Goal: Feedback & Contribution: Leave review/rating

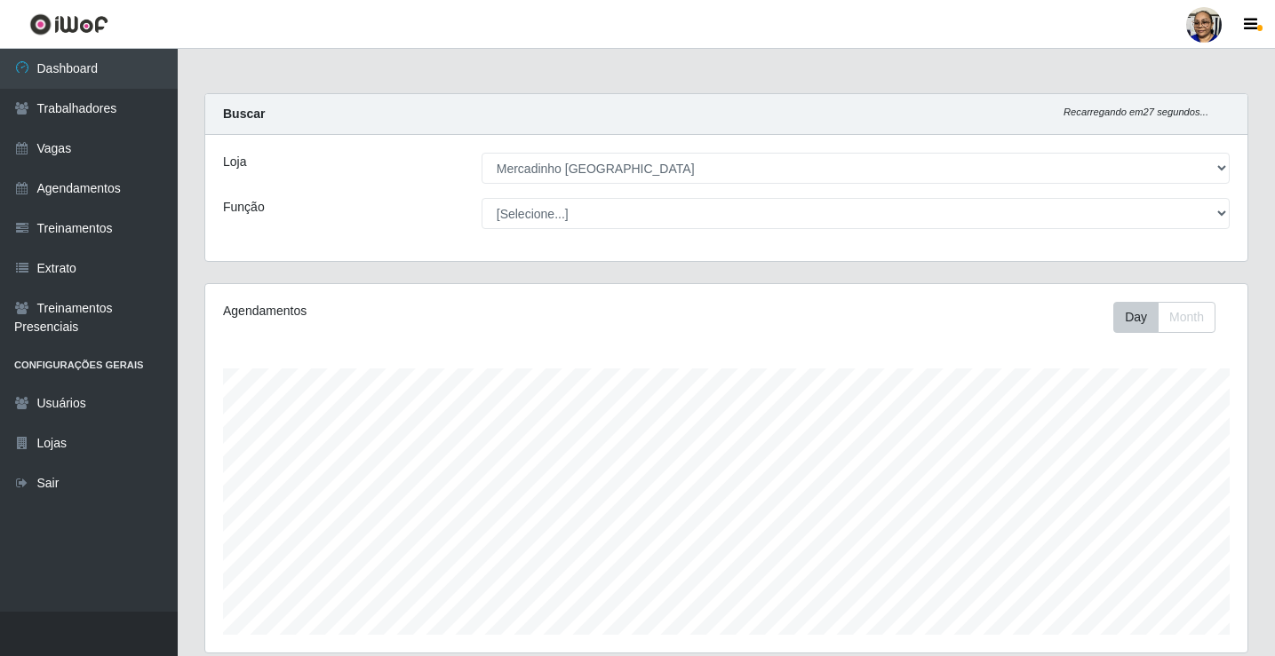
select select "345"
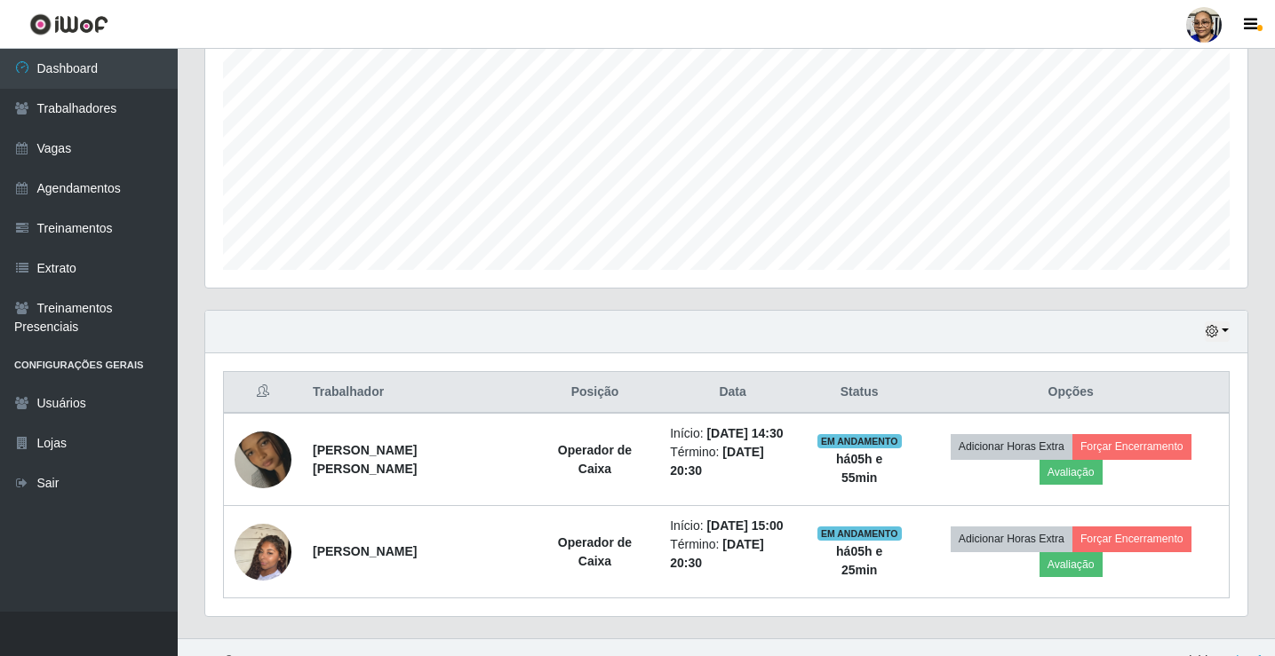
scroll to position [369, 1042]
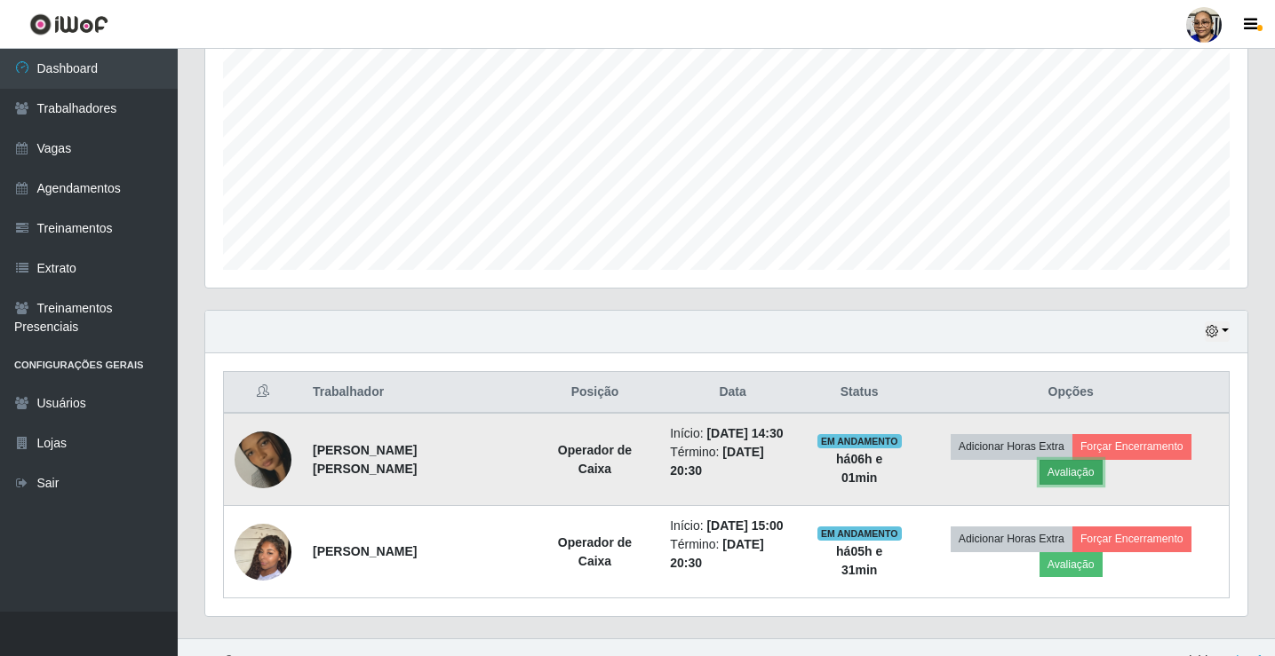
click at [1102, 460] on button "Avaliação" at bounding box center [1070, 472] width 63 height 25
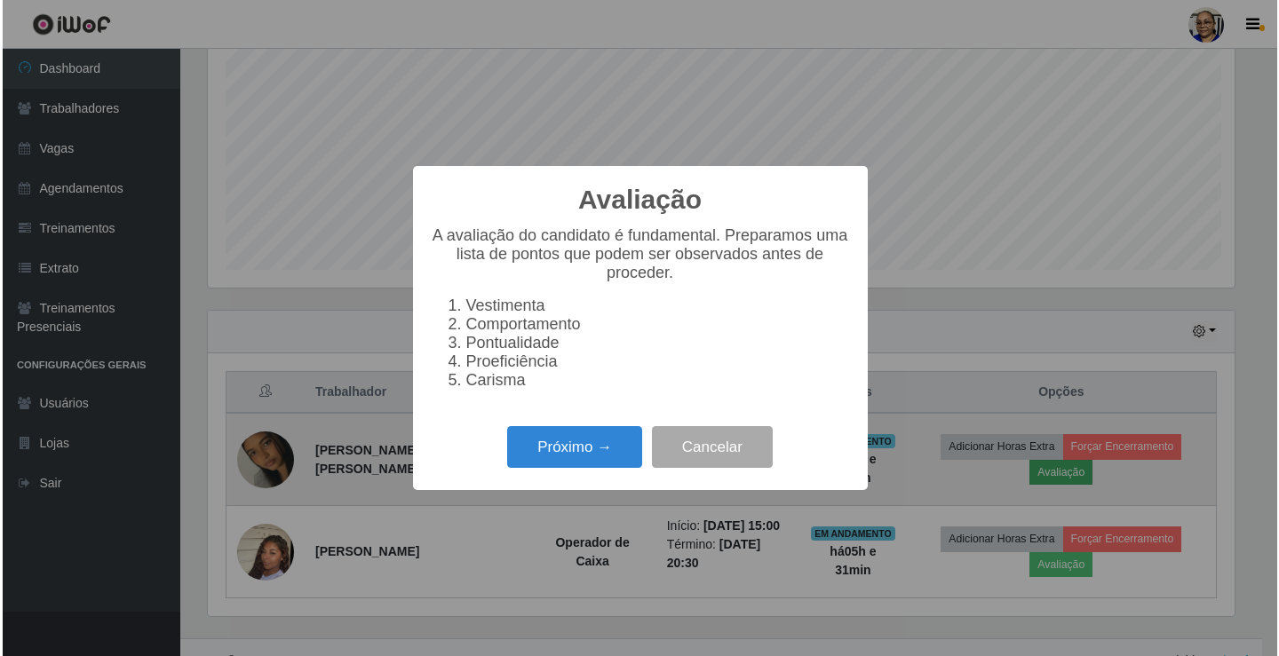
scroll to position [369, 1031]
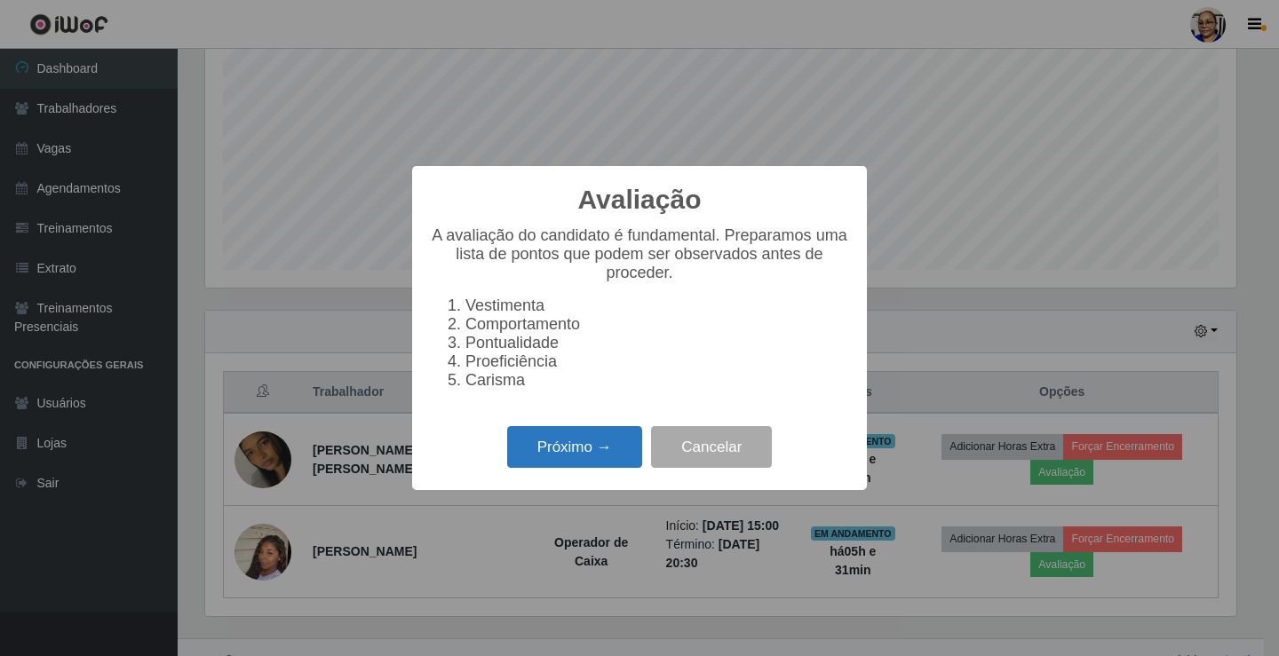
click at [616, 465] on button "Próximo →" at bounding box center [574, 447] width 135 height 42
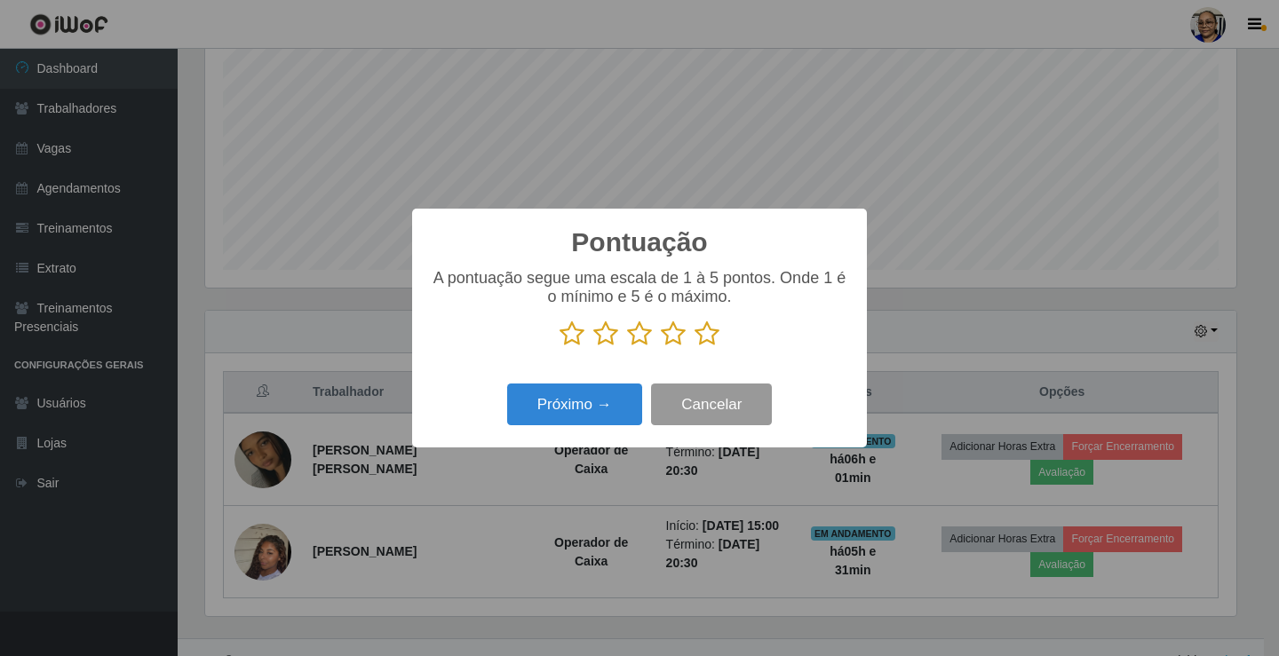
scroll to position [887952, 887289]
click at [701, 336] on icon at bounding box center [707, 334] width 25 height 27
click at [695, 347] on input "radio" at bounding box center [695, 347] width 0 height 0
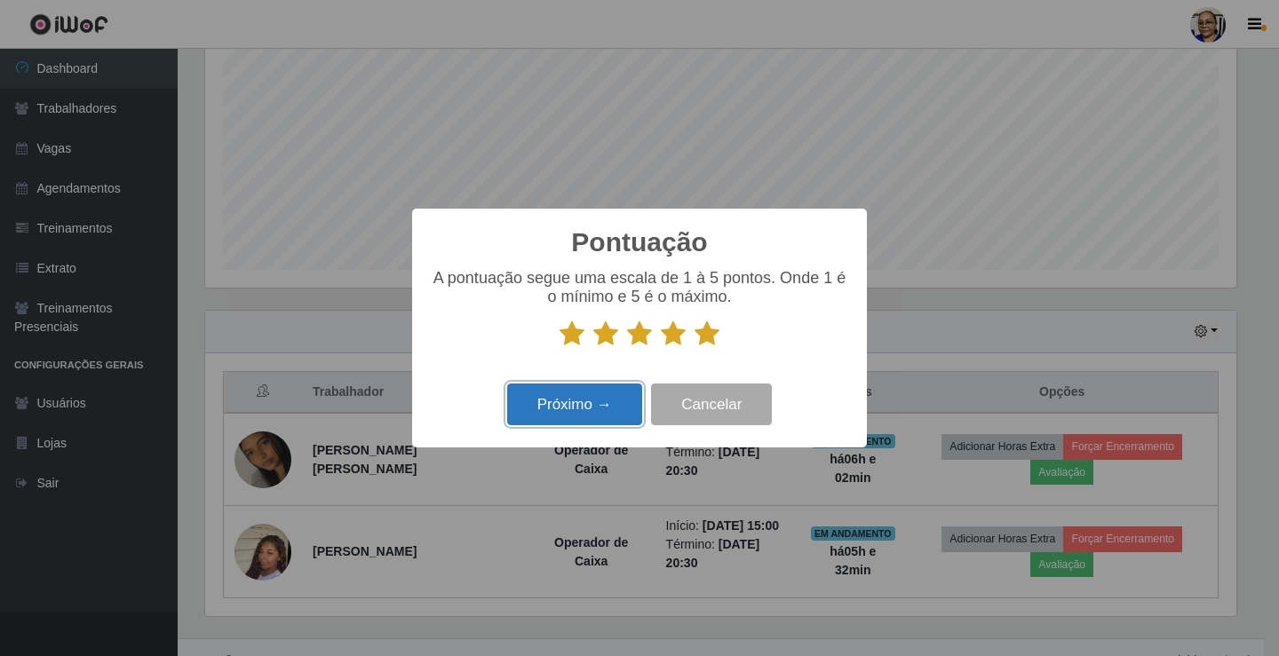
click at [582, 406] on button "Próximo →" at bounding box center [574, 405] width 135 height 42
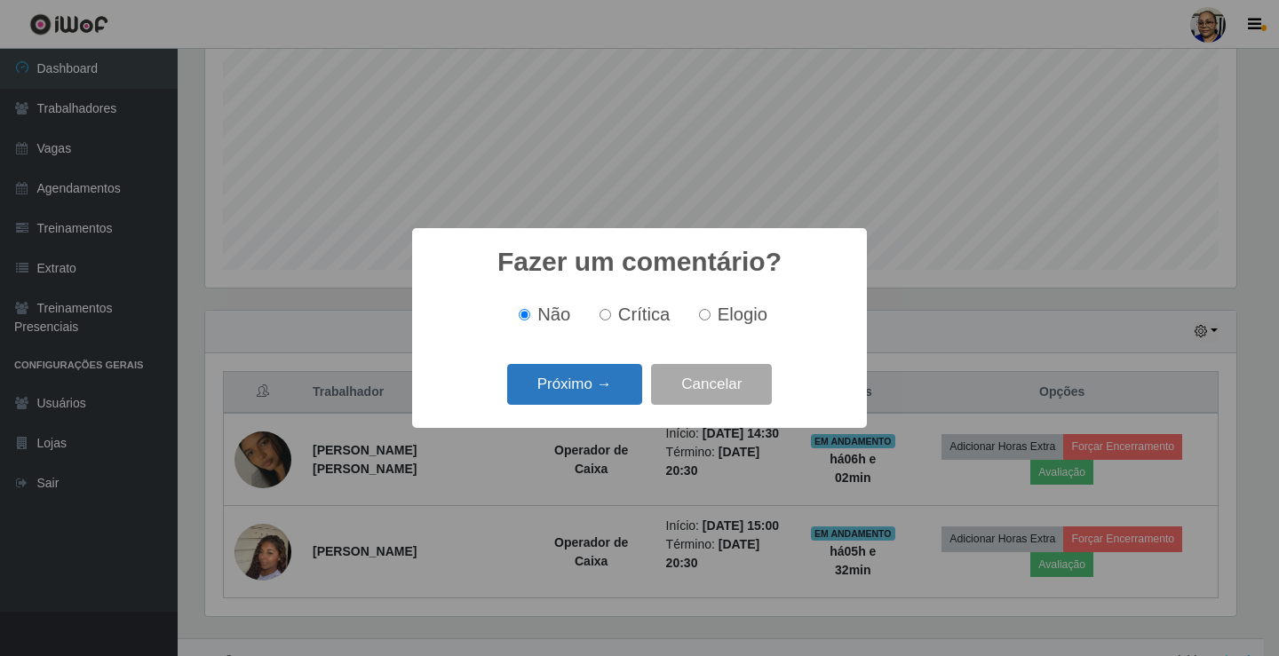
click at [593, 398] on button "Próximo →" at bounding box center [574, 385] width 135 height 42
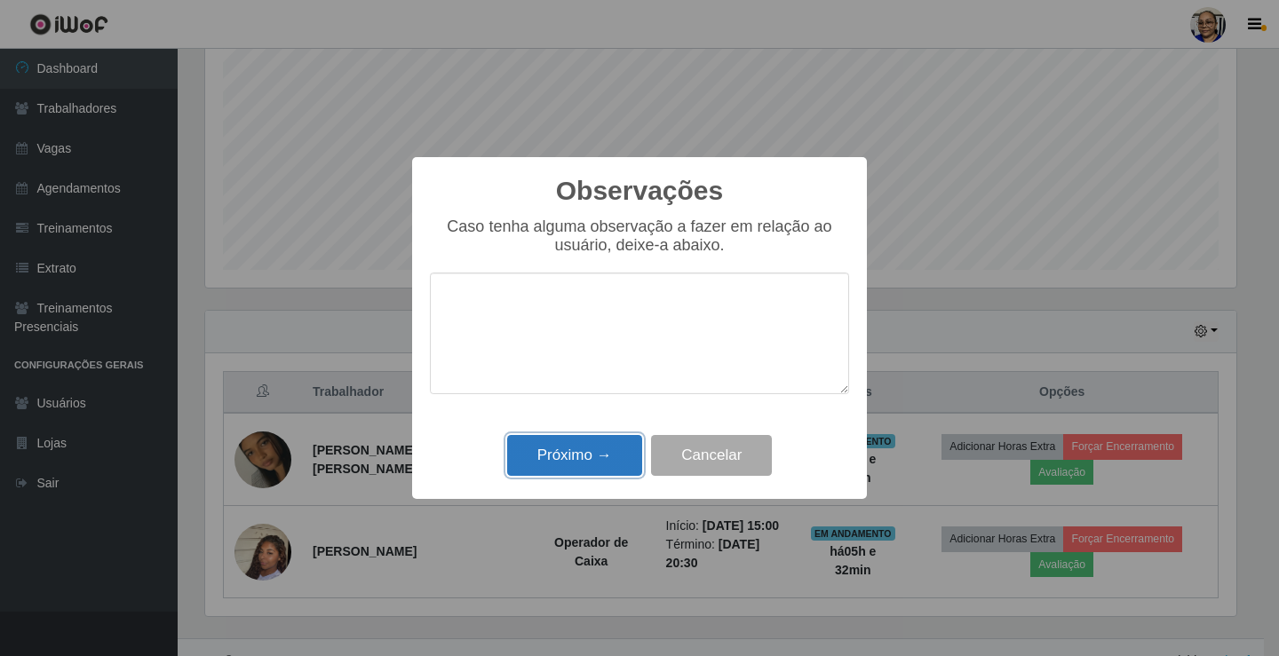
click at [593, 449] on button "Próximo →" at bounding box center [574, 456] width 135 height 42
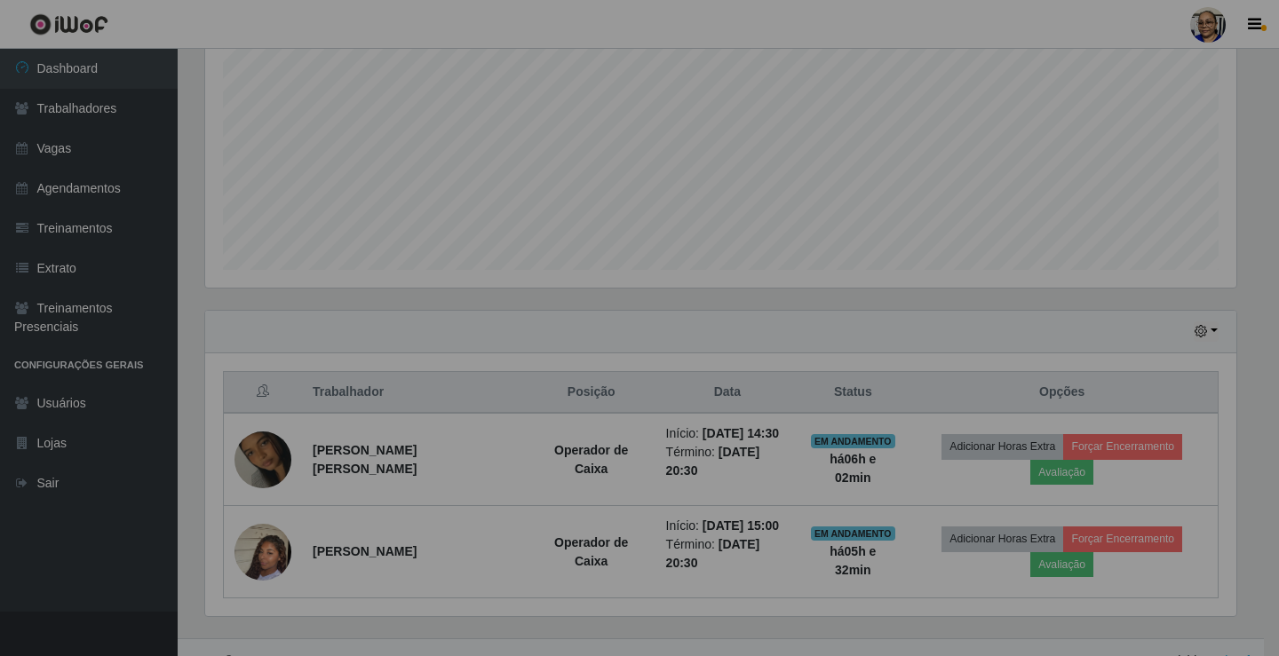
scroll to position [369, 1042]
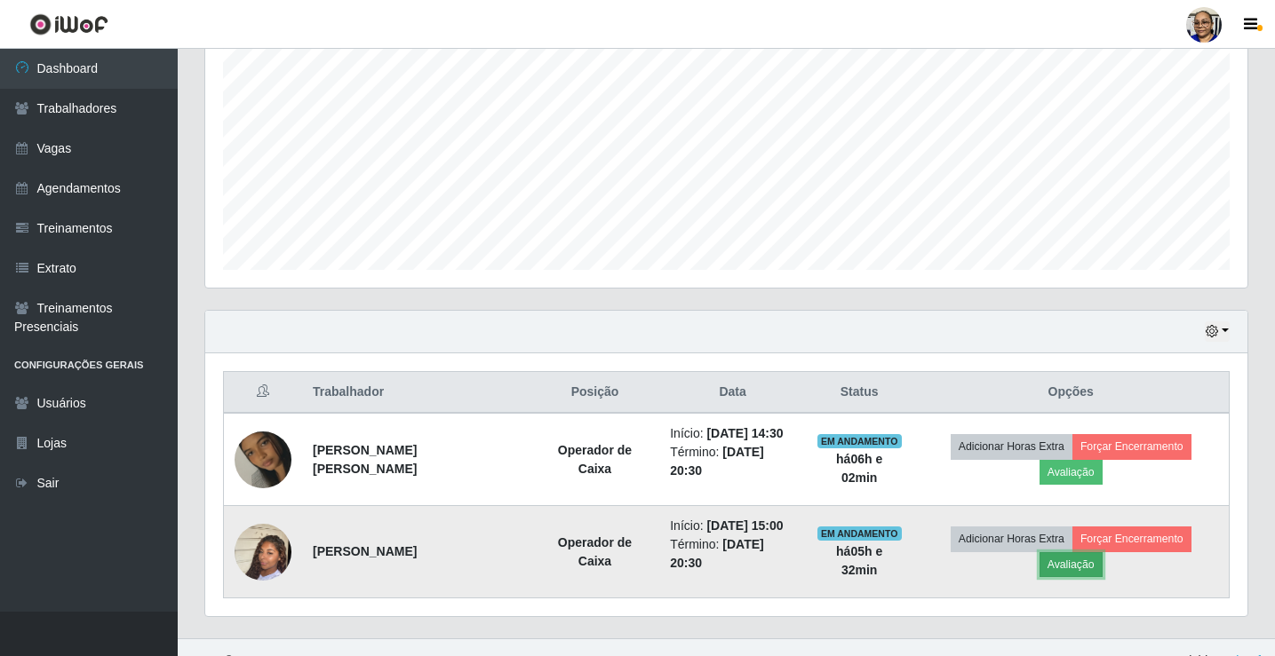
click at [1102, 553] on button "Avaliação" at bounding box center [1070, 565] width 63 height 25
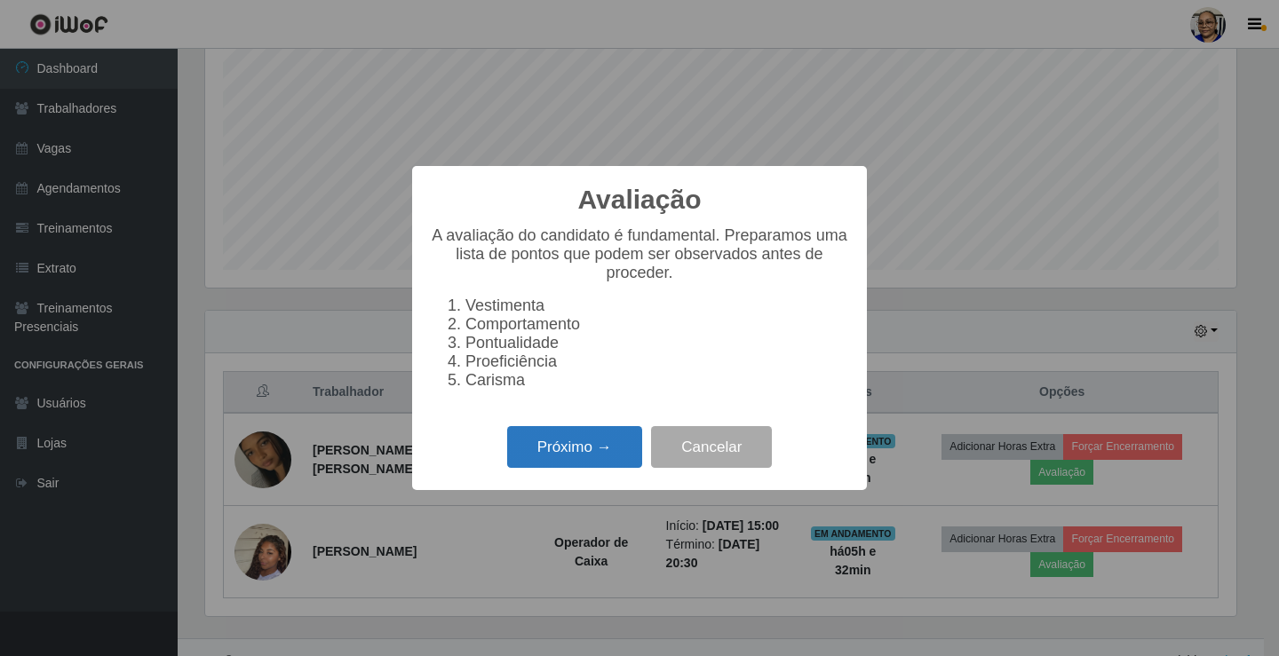
click at [603, 453] on button "Próximo →" at bounding box center [574, 447] width 135 height 42
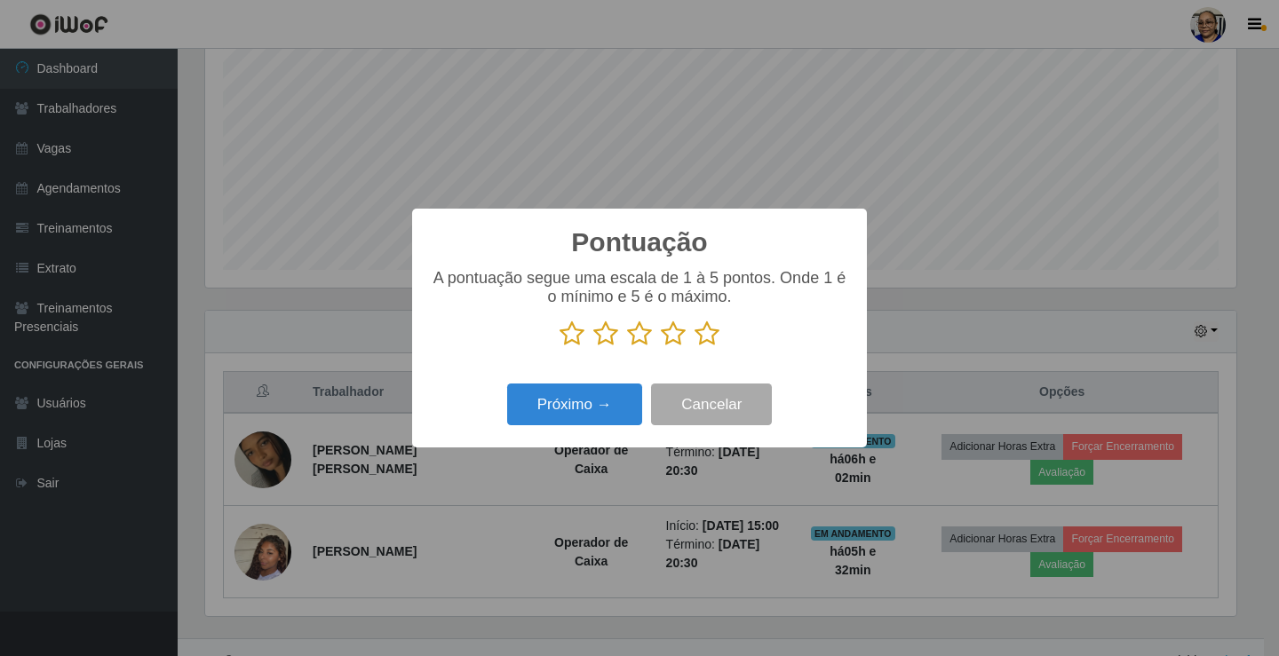
scroll to position [887952, 887289]
click at [708, 331] on icon at bounding box center [707, 334] width 25 height 27
click at [695, 347] on input "radio" at bounding box center [695, 347] width 0 height 0
click at [604, 408] on button "Próximo →" at bounding box center [574, 405] width 135 height 42
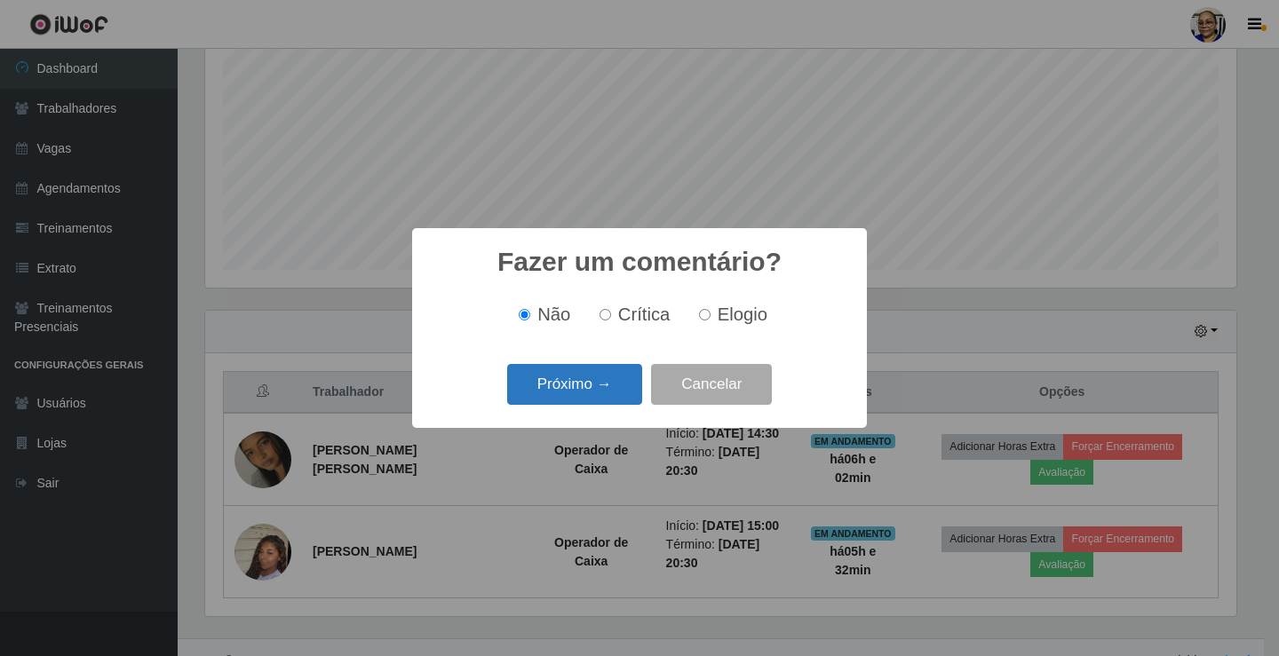
click at [609, 389] on button "Próximo →" at bounding box center [574, 385] width 135 height 42
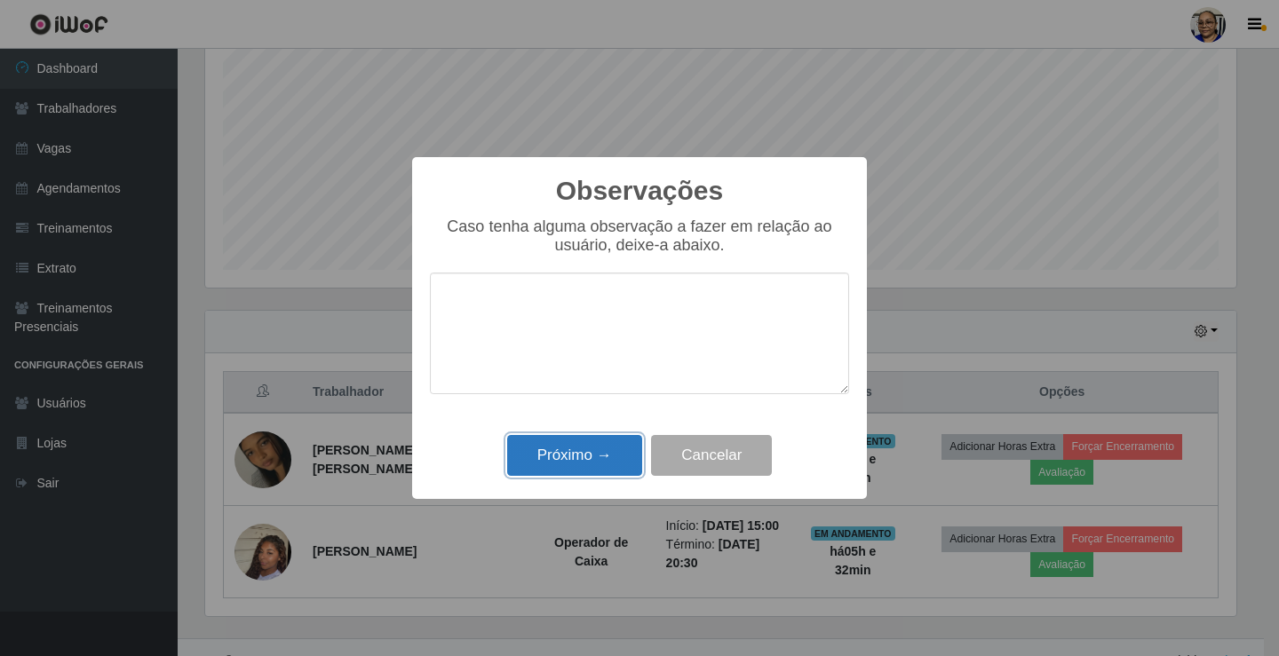
click at [591, 456] on button "Próximo →" at bounding box center [574, 456] width 135 height 42
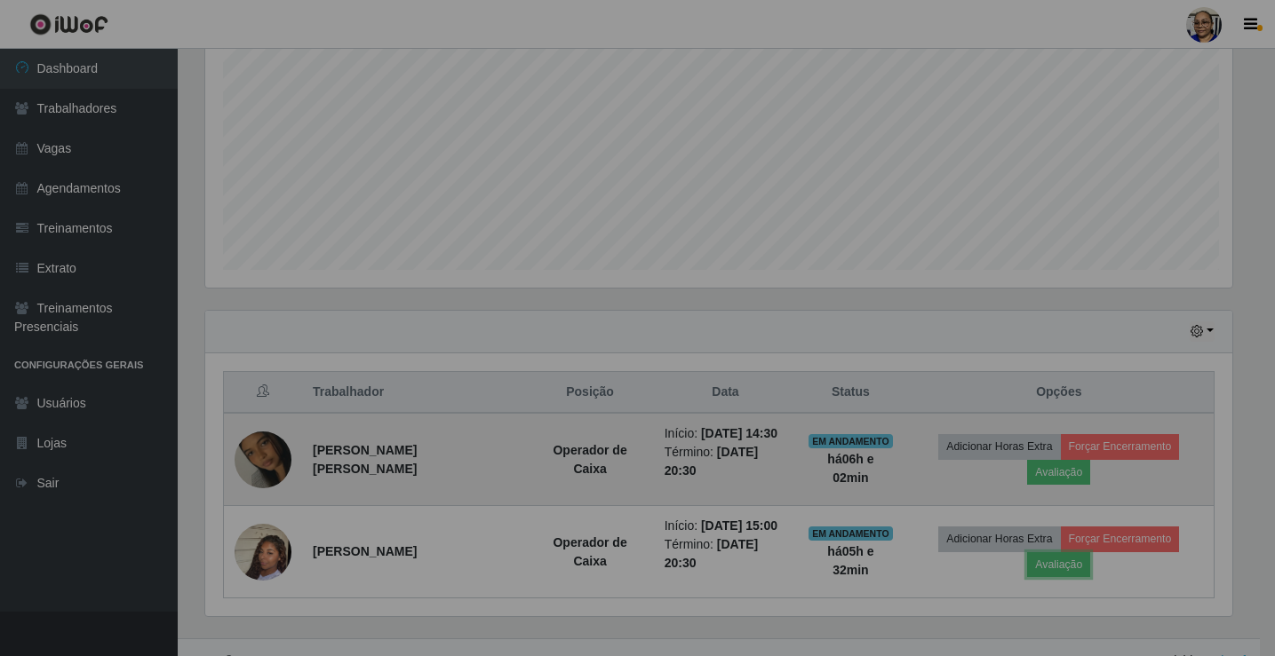
scroll to position [369, 1042]
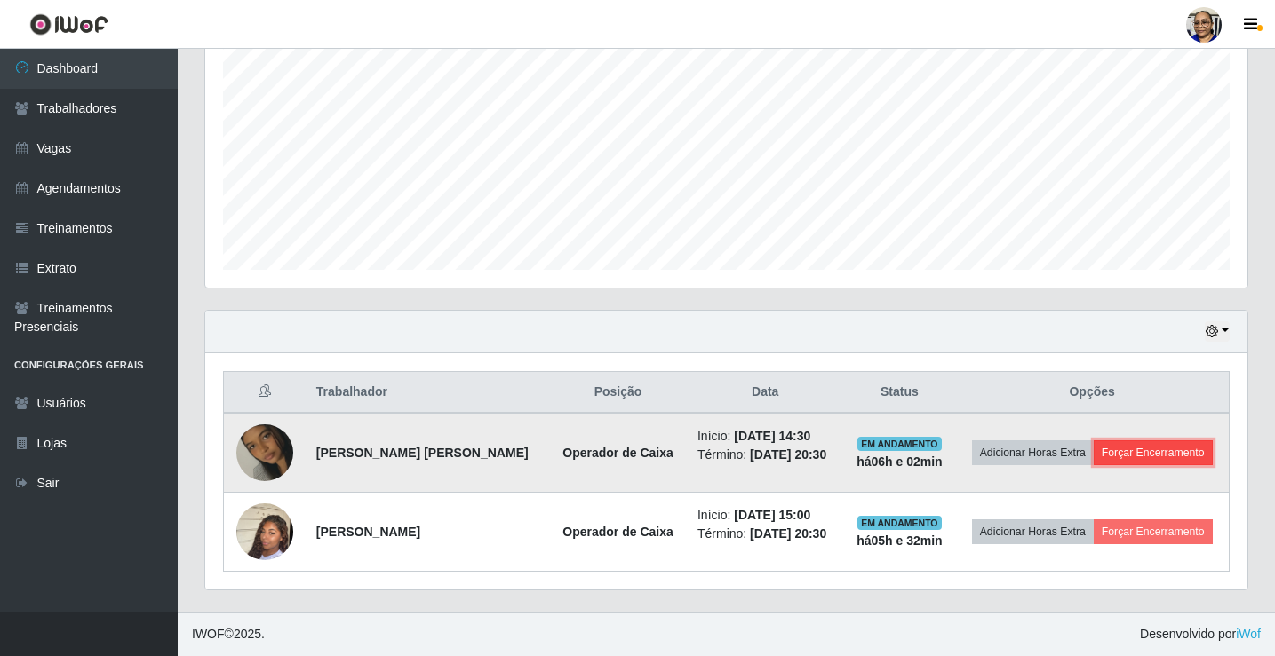
click at [1162, 457] on button "Forçar Encerramento" at bounding box center [1153, 453] width 119 height 25
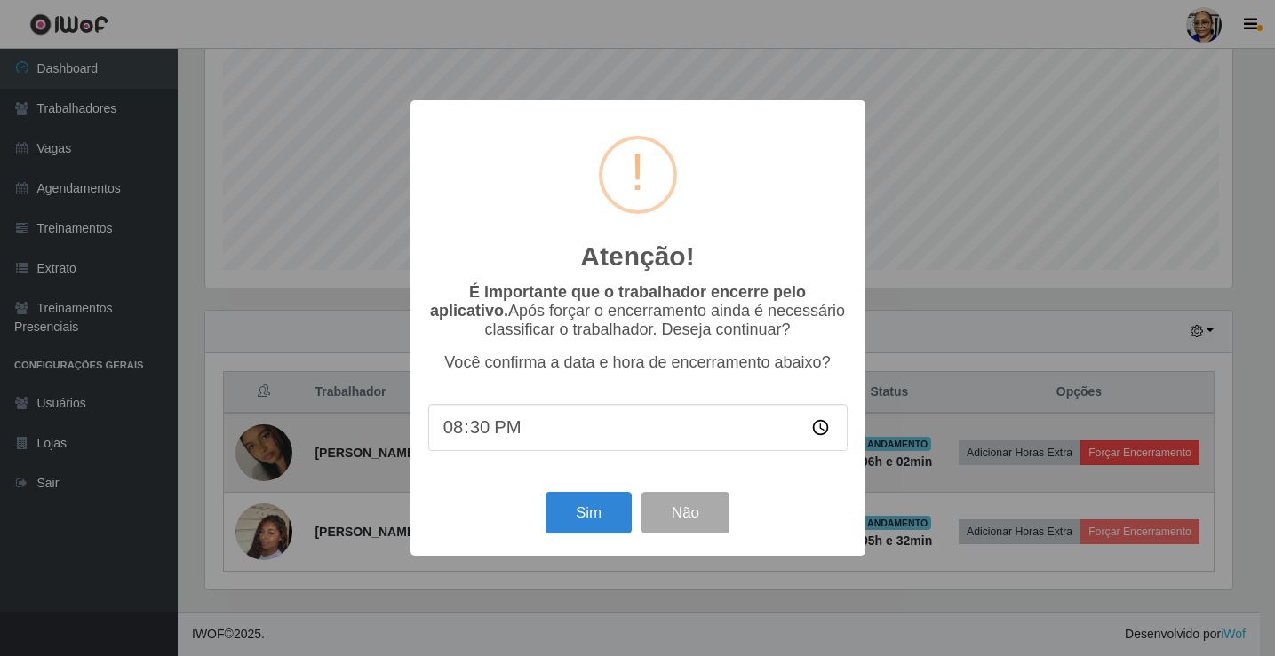
scroll to position [369, 1031]
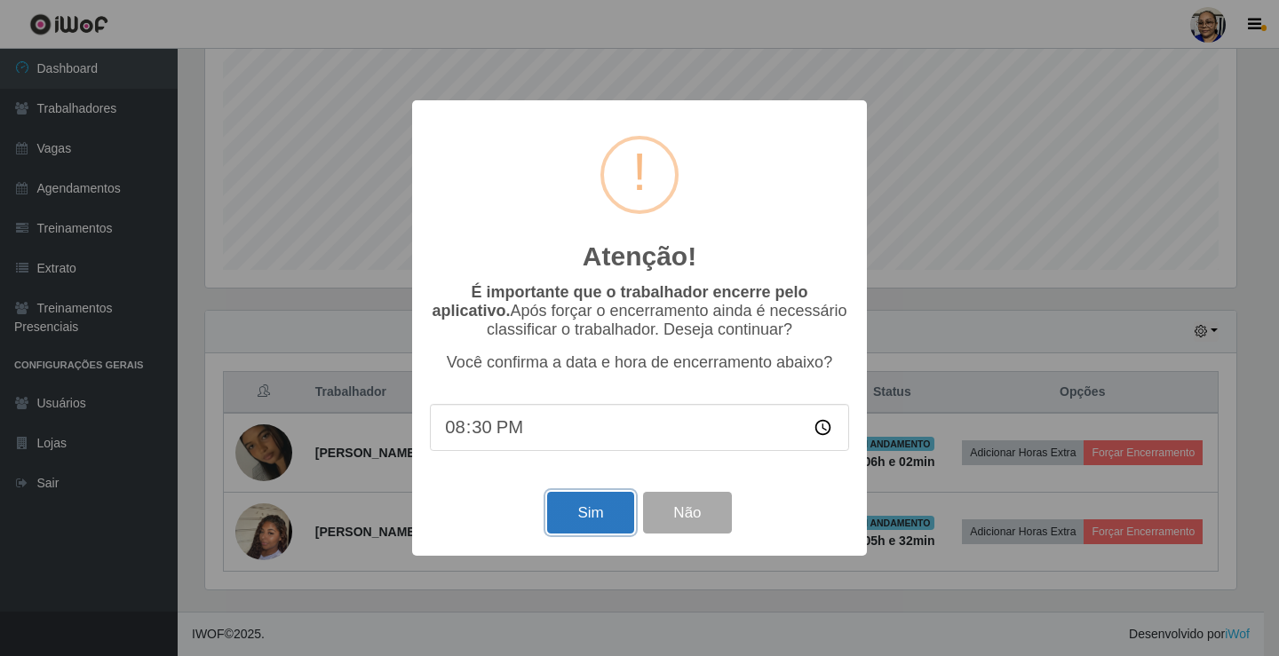
click at [609, 513] on button "Sim" at bounding box center [590, 513] width 86 height 42
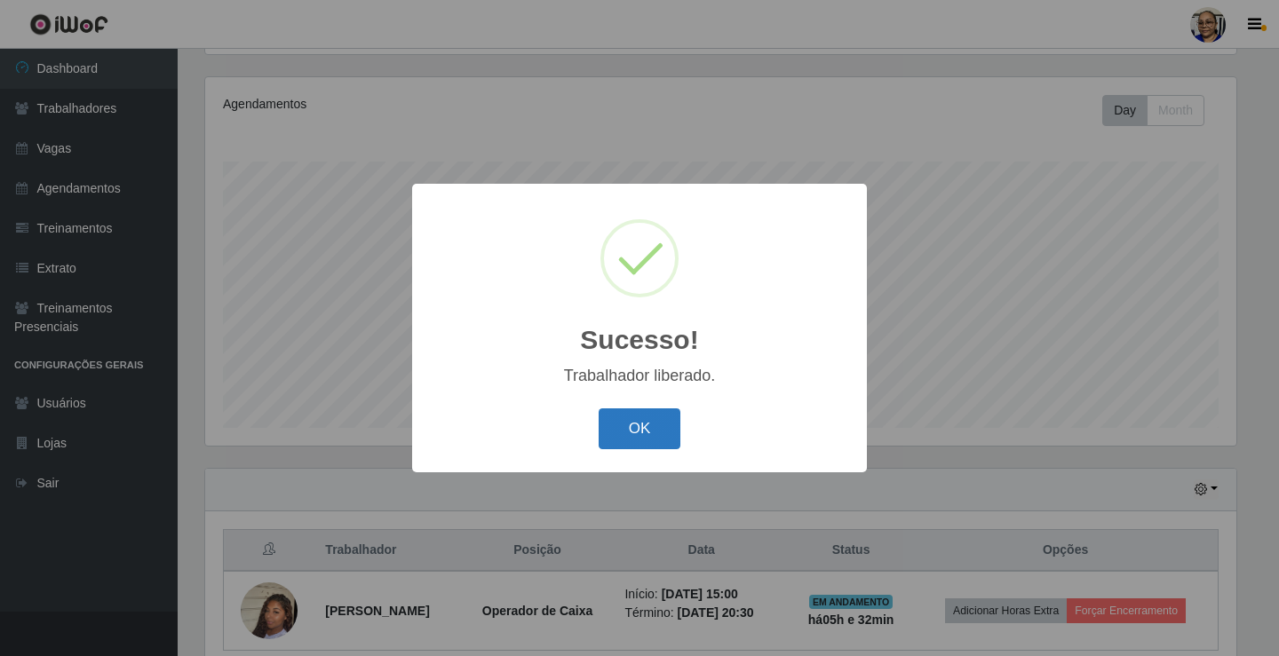
click at [647, 427] on button "OK" at bounding box center [640, 430] width 83 height 42
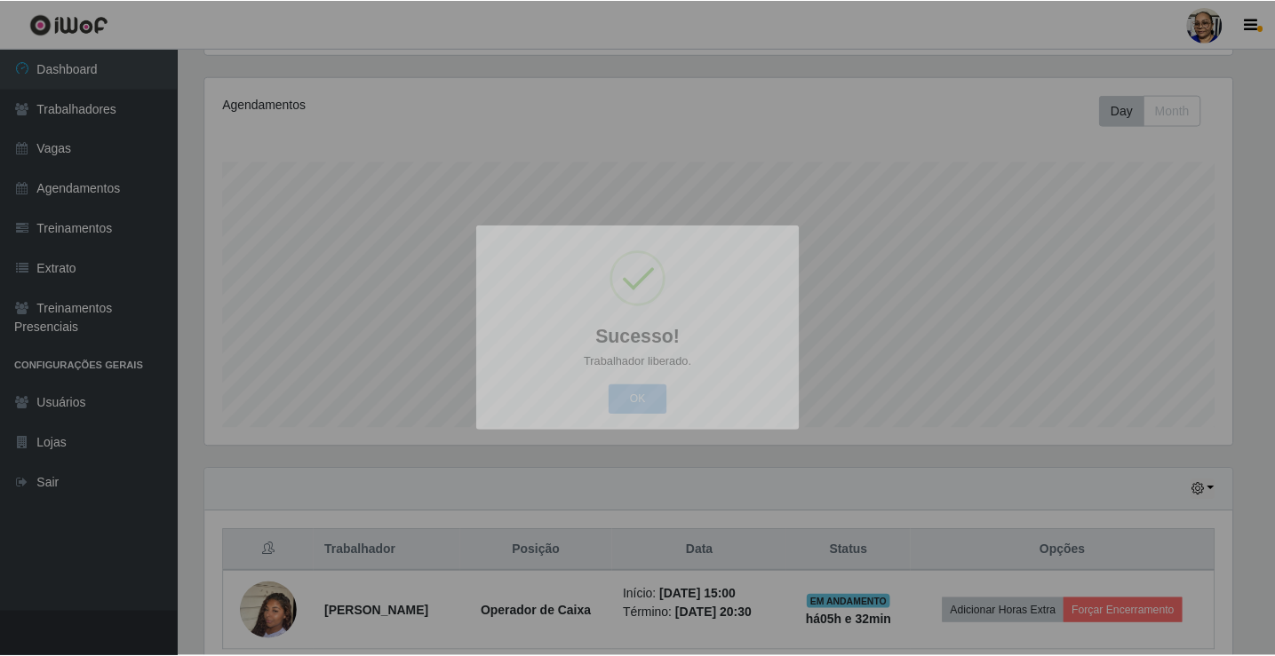
scroll to position [369, 1042]
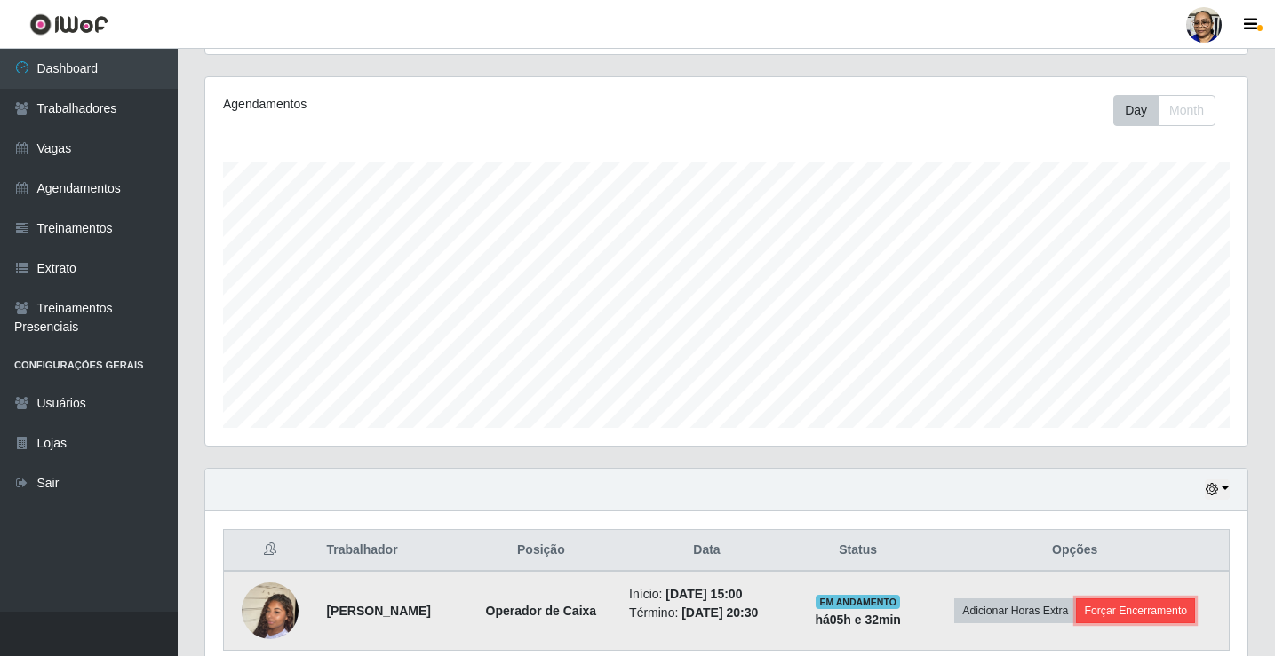
click at [1158, 600] on button "Forçar Encerramento" at bounding box center [1135, 611] width 119 height 25
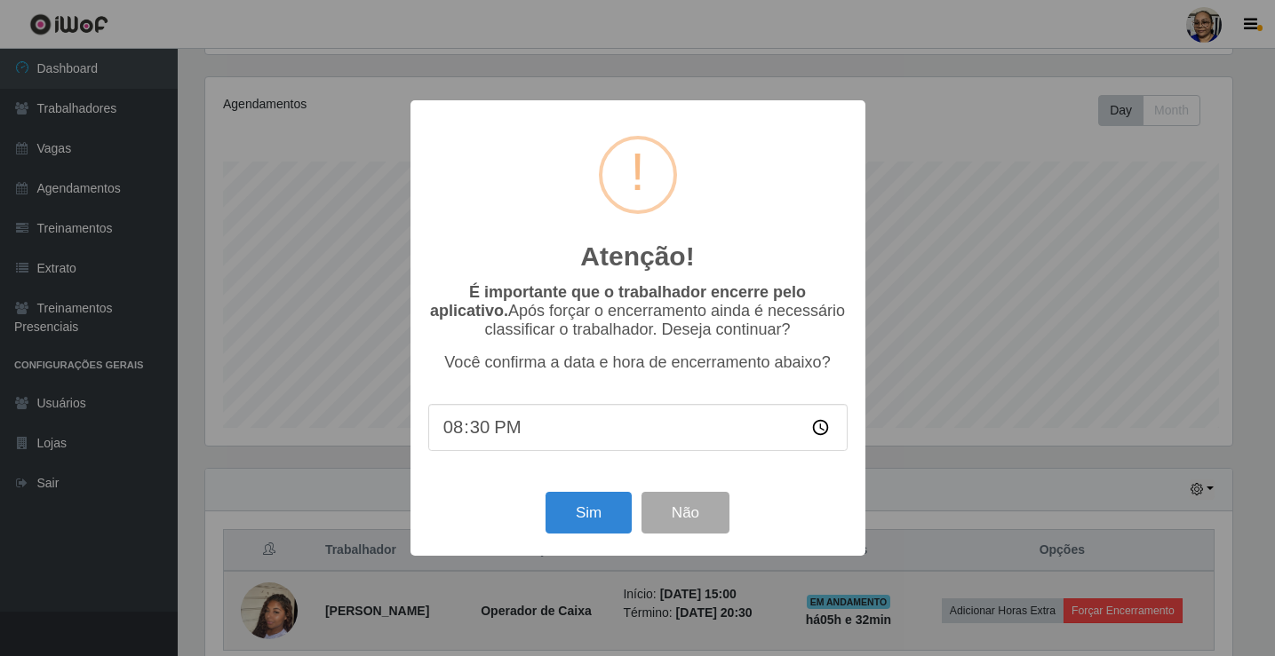
scroll to position [369, 1031]
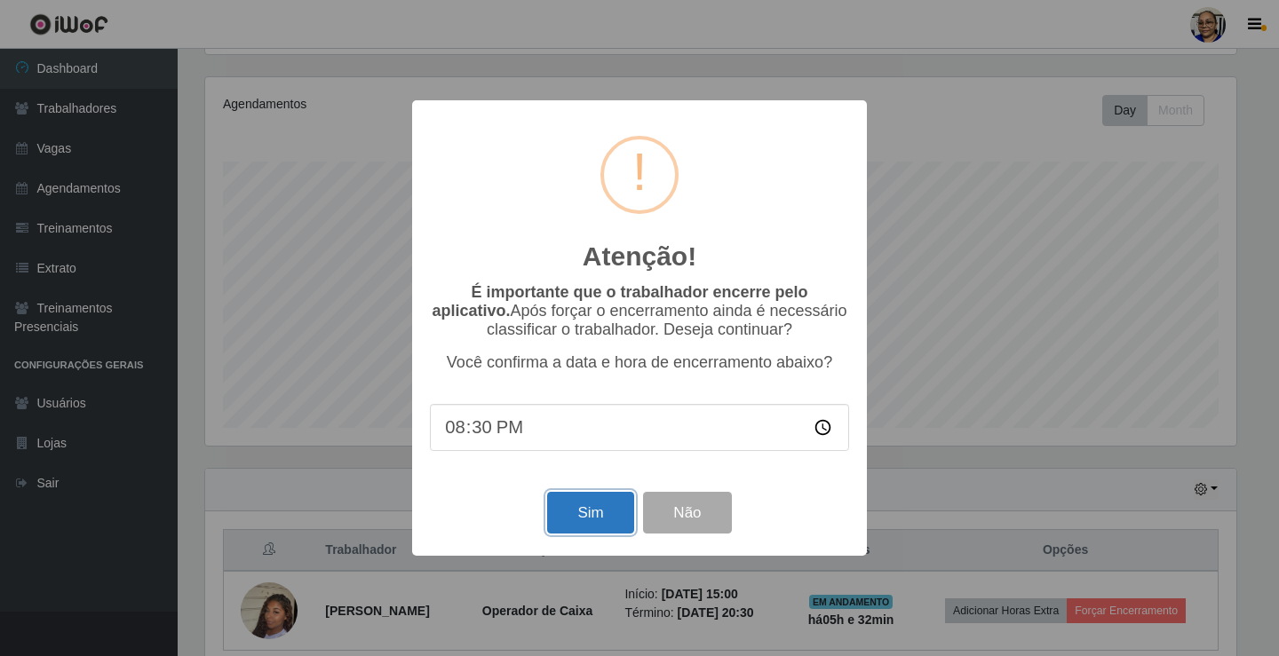
click at [598, 513] on button "Sim" at bounding box center [590, 513] width 86 height 42
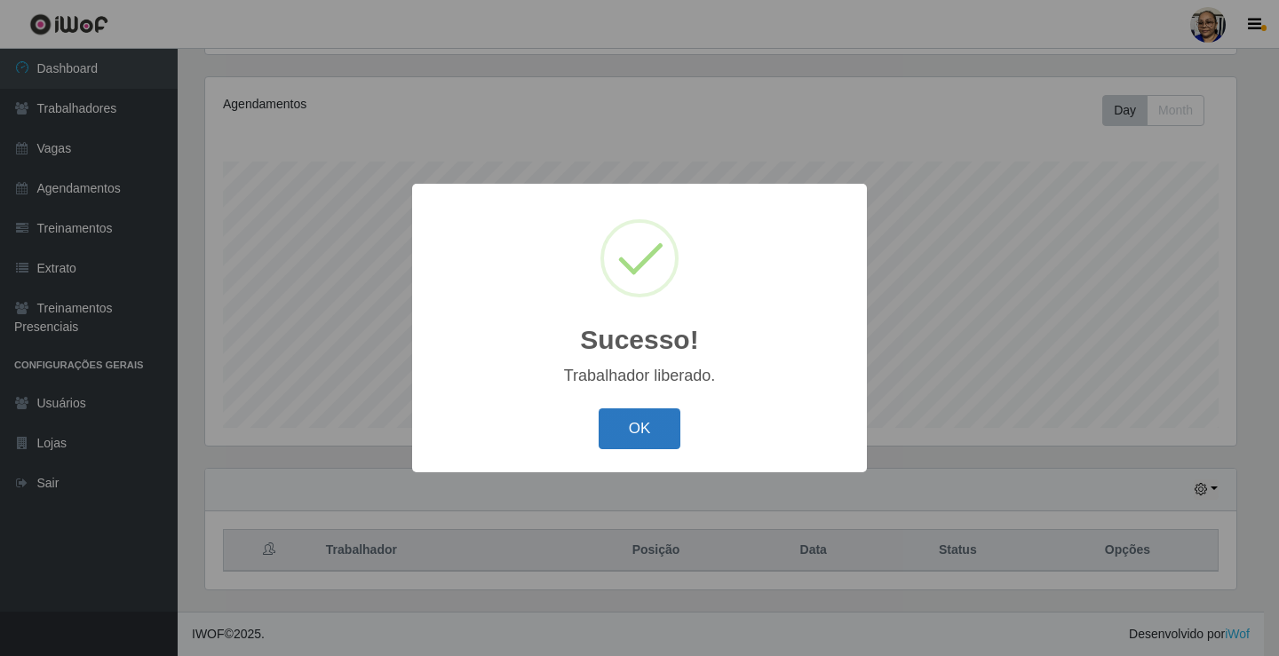
click at [661, 425] on button "OK" at bounding box center [640, 430] width 83 height 42
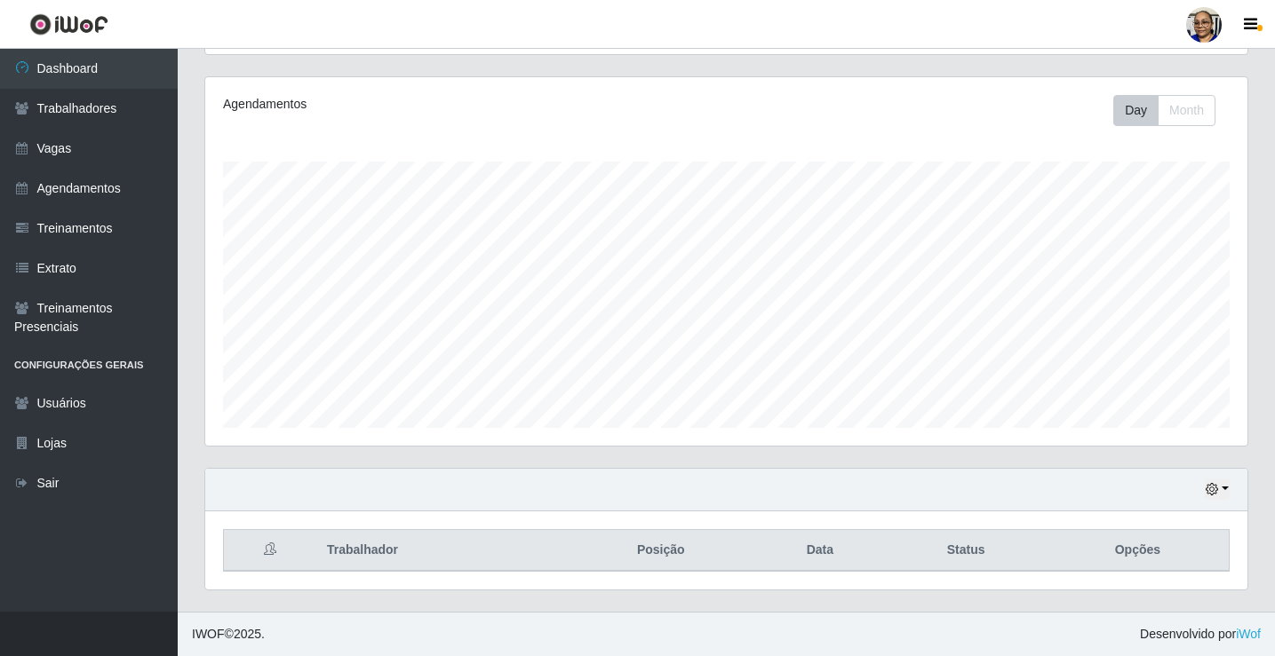
scroll to position [0, 0]
click at [1229, 489] on button "button" at bounding box center [1217, 490] width 25 height 20
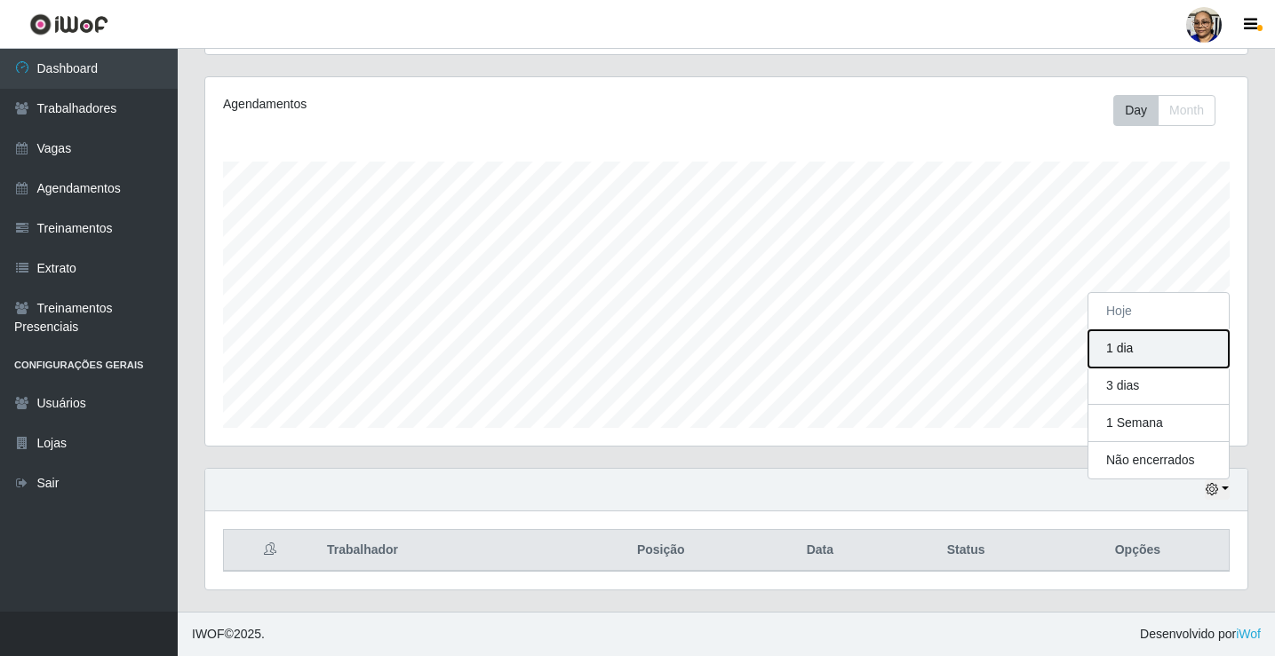
click at [1141, 354] on button "1 dia" at bounding box center [1158, 348] width 140 height 37
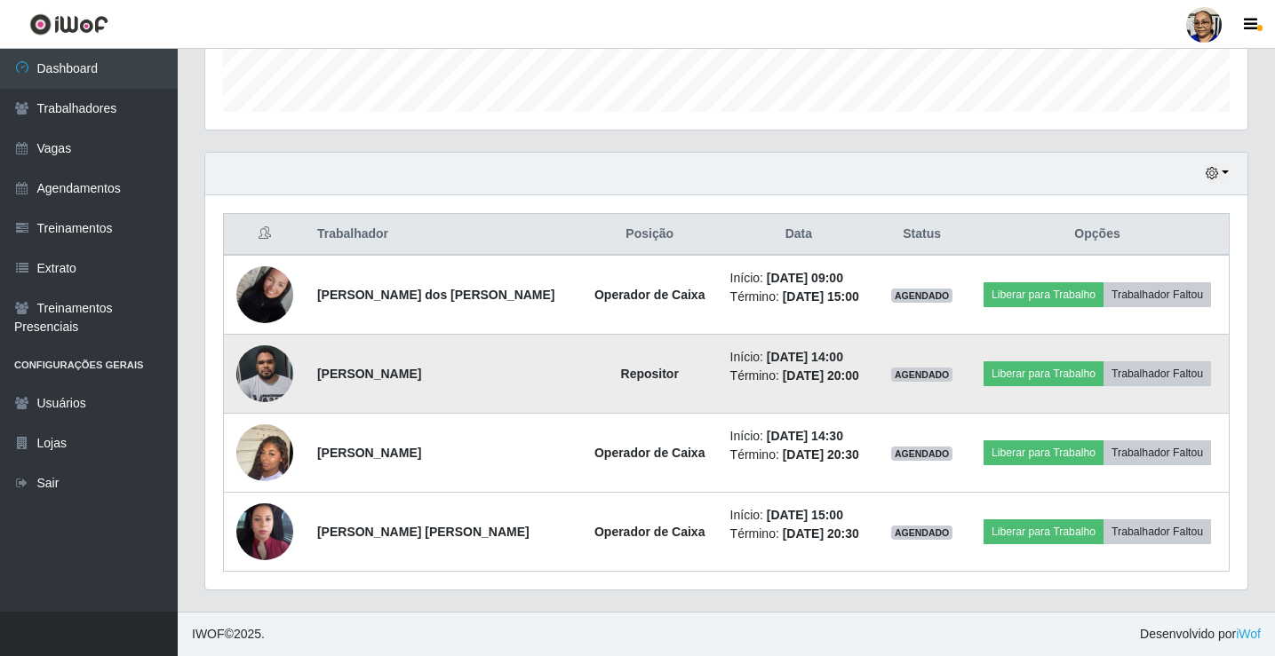
click at [266, 381] on img at bounding box center [264, 374] width 57 height 76
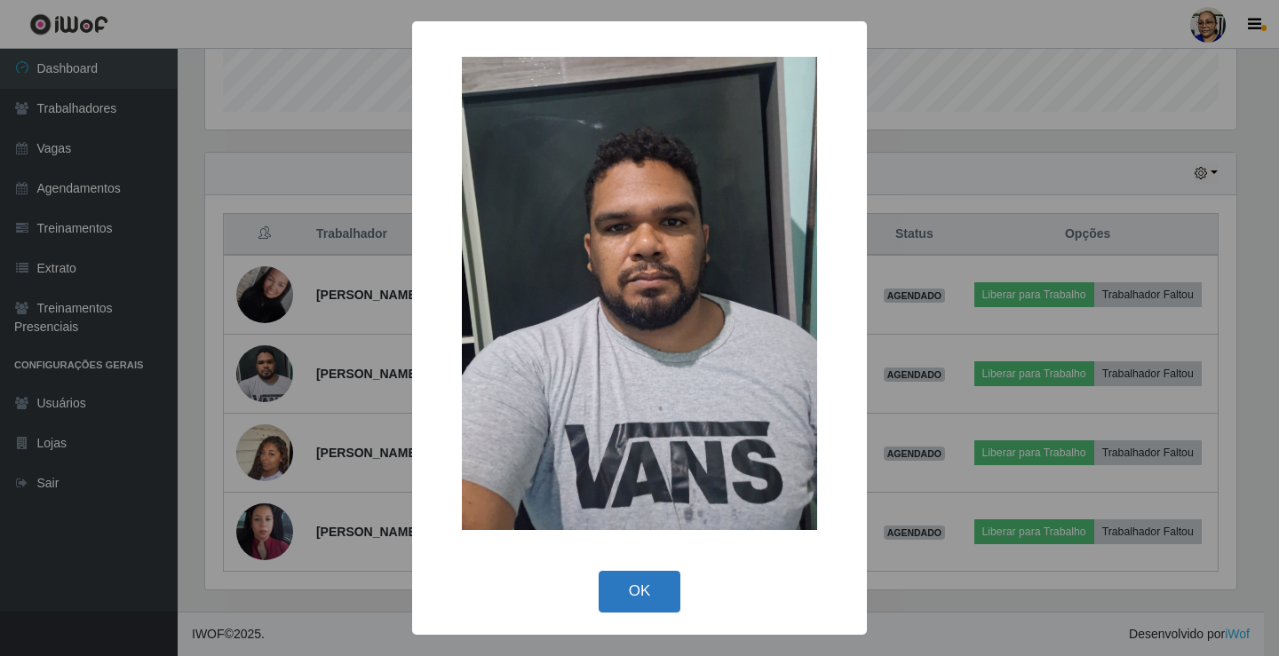
click at [657, 599] on button "OK" at bounding box center [640, 592] width 83 height 42
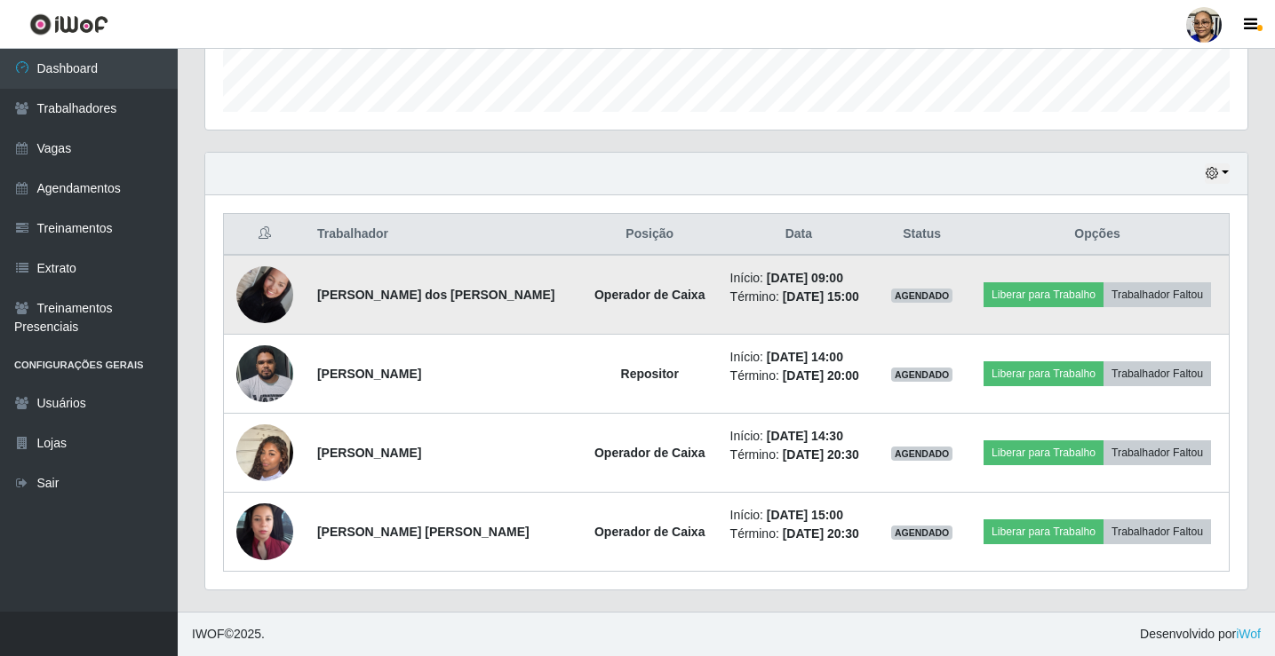
click at [278, 298] on img at bounding box center [264, 295] width 57 height 76
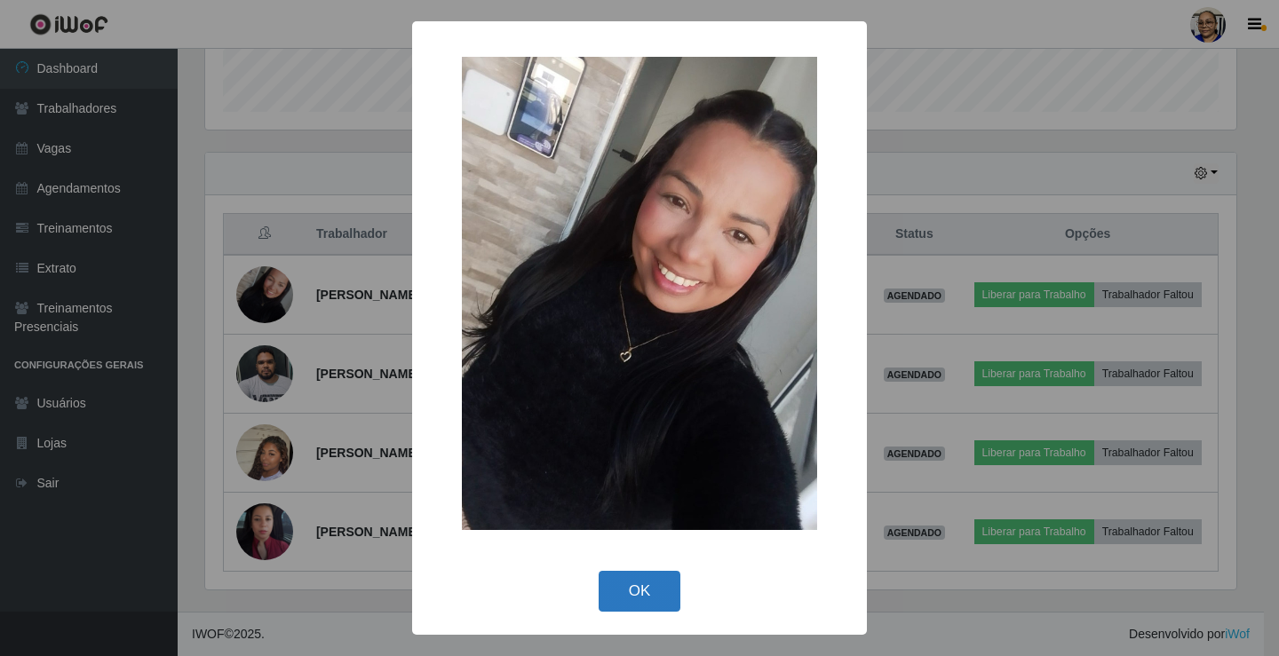
click at [645, 586] on button "OK" at bounding box center [640, 592] width 83 height 42
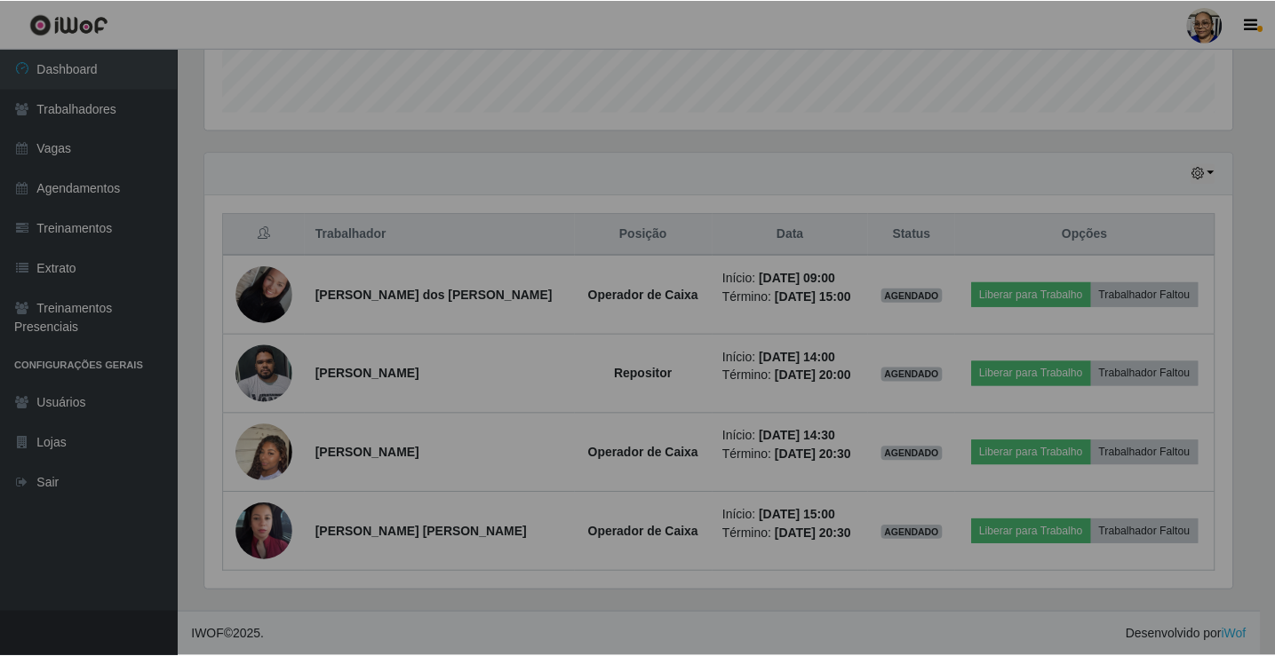
scroll to position [369, 1042]
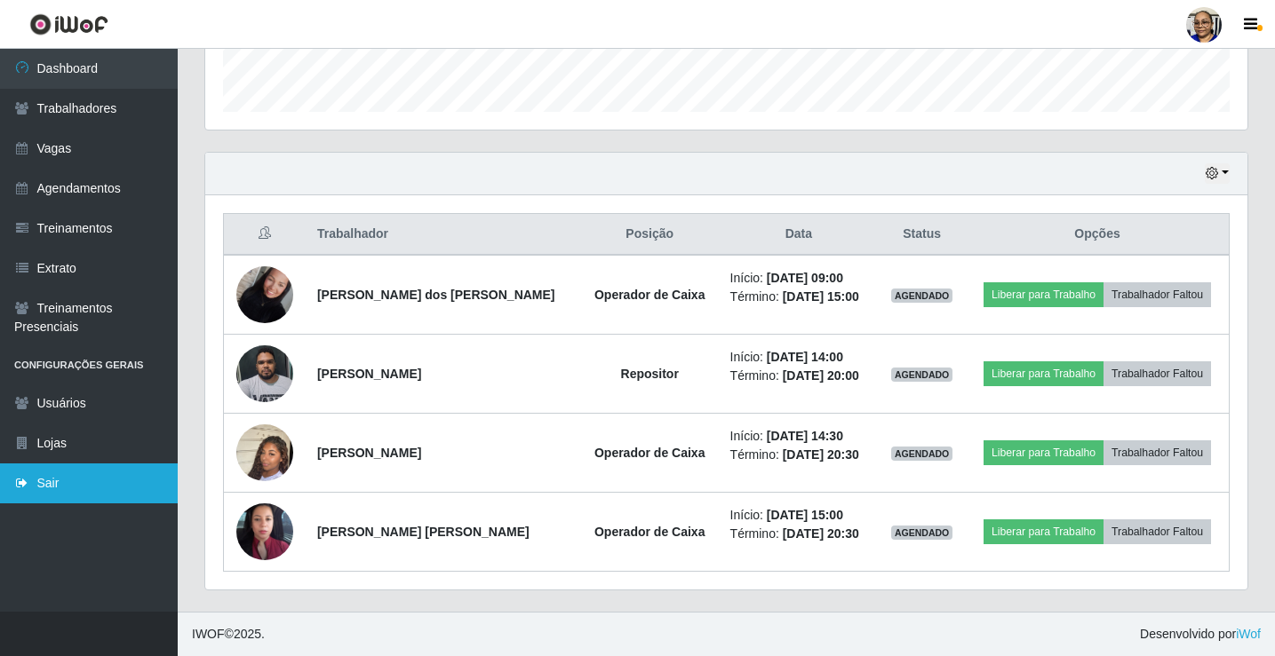
click at [57, 488] on link "Sair" at bounding box center [89, 484] width 178 height 40
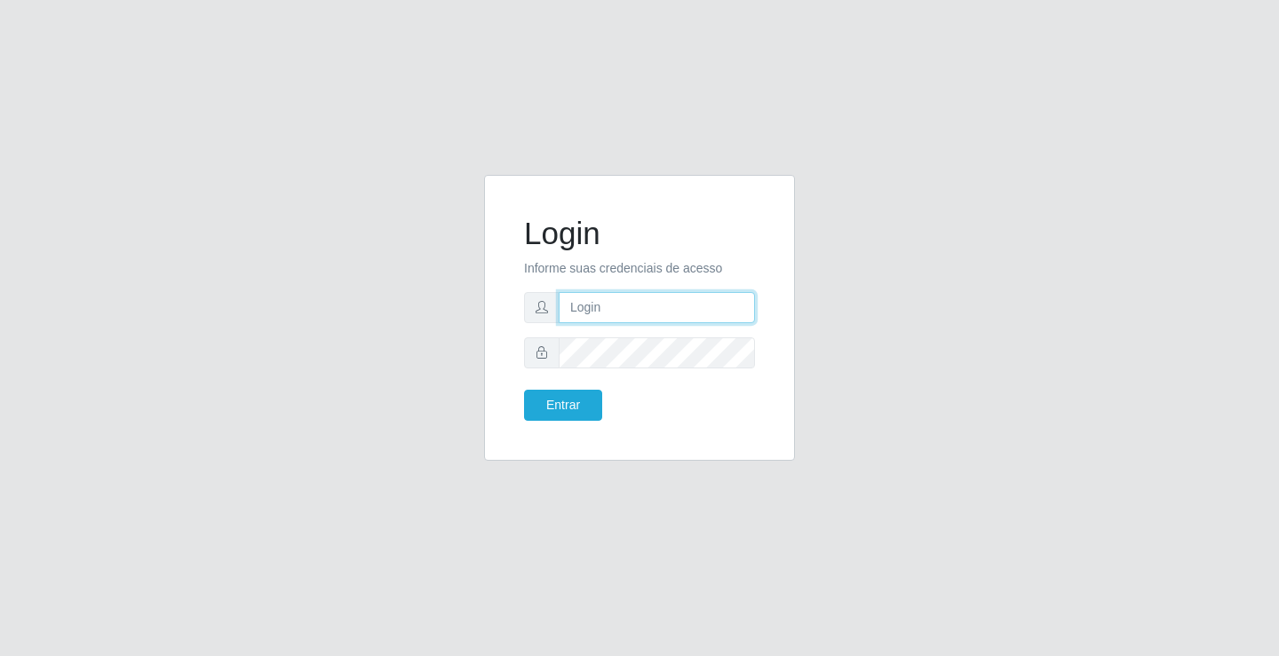
type input "[EMAIL_ADDRESS][DOMAIN_NAME]"
